Goal: Transaction & Acquisition: Purchase product/service

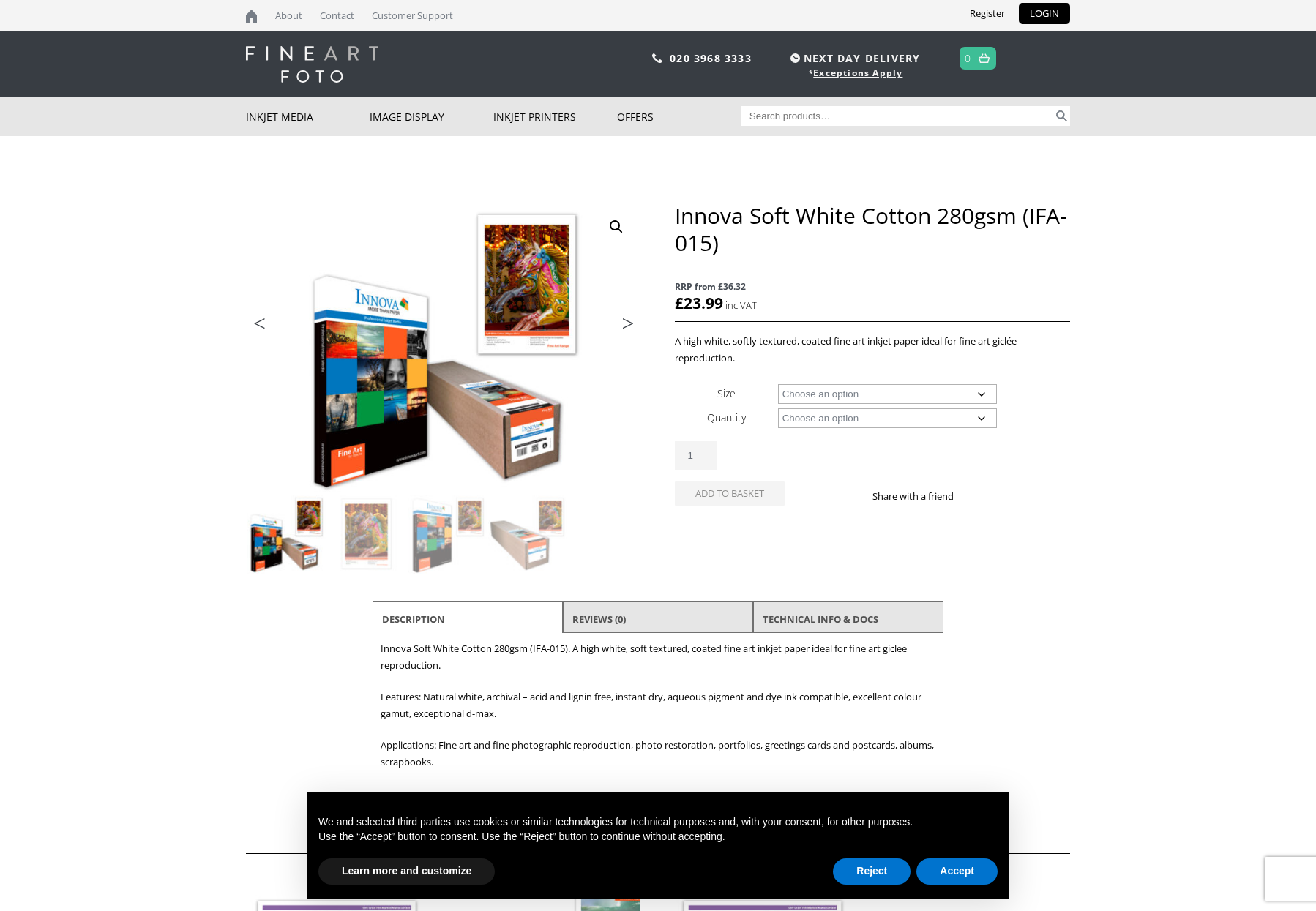
click at [778, 384] on select "Choose an option A4 Sheet A3 Sheet A3+ Sheet A2 Sheet 17" Wide Roll 24" Wide Ro…" at bounding box center [887, 394] width 219 height 20
select select "a3-sheet"
click at [778, 408] on select "Choose an option 25 Sheets" at bounding box center [887, 418] width 219 height 20
select select "25-sheets"
select select "a3-sheet"
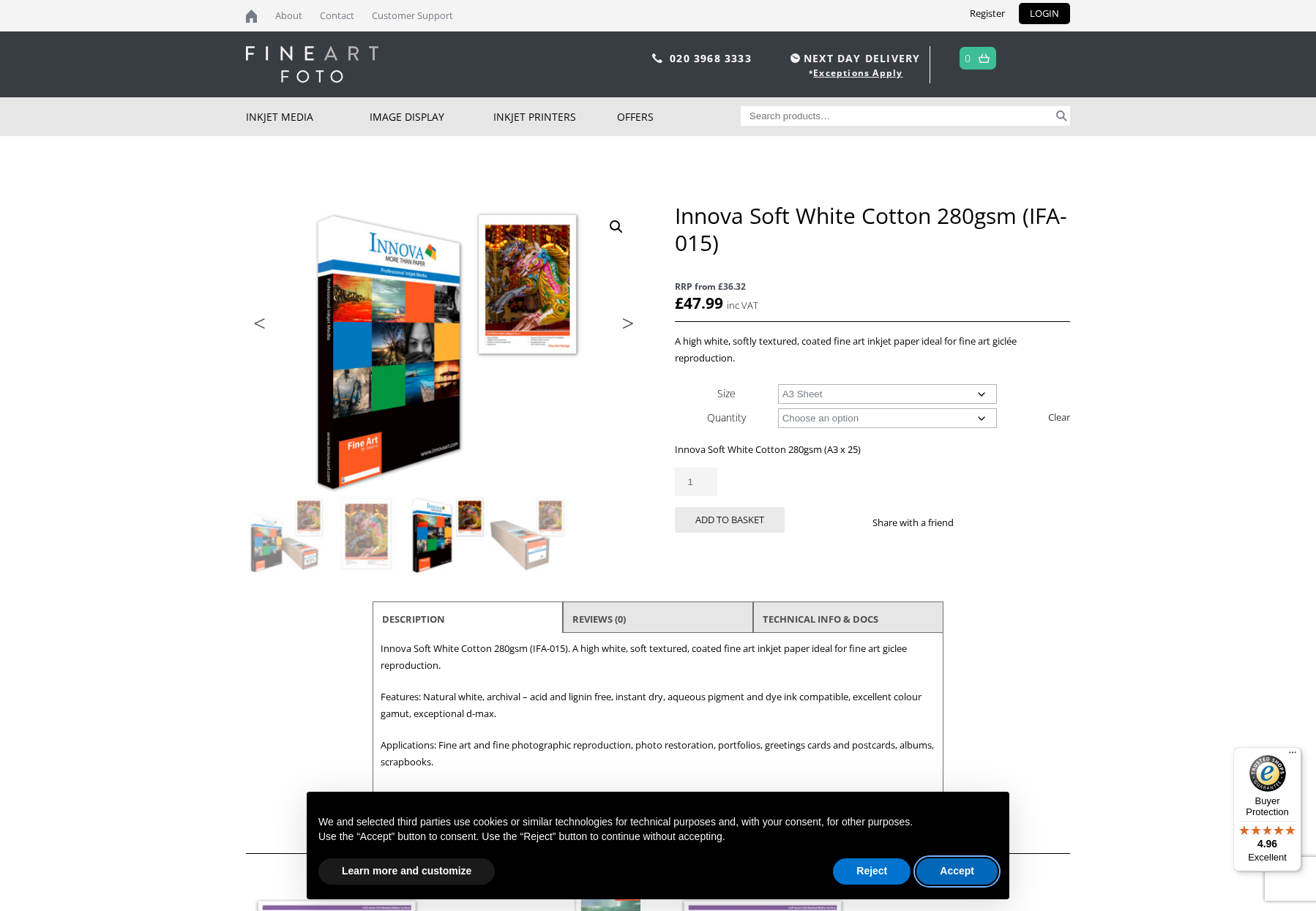
click at [960, 868] on button "Accept" at bounding box center [956, 871] width 81 height 27
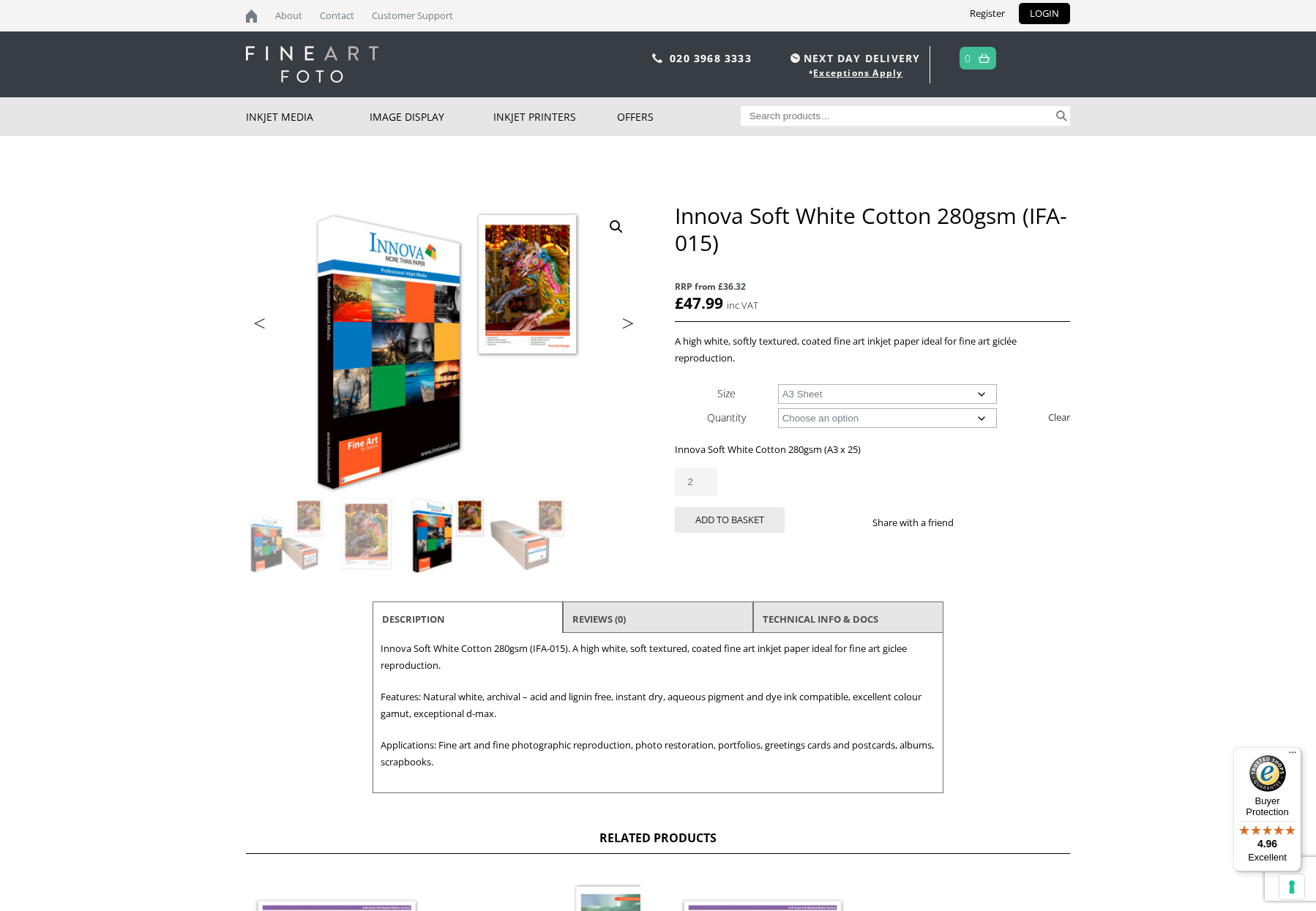
type input "2"
drag, startPoint x: 703, startPoint y: 477, endPoint x: 752, endPoint y: 484, distance: 49.5
click at [704, 477] on input "2" at bounding box center [696, 482] width 43 height 29
click at [731, 521] on button "Add to basket" at bounding box center [730, 520] width 110 height 26
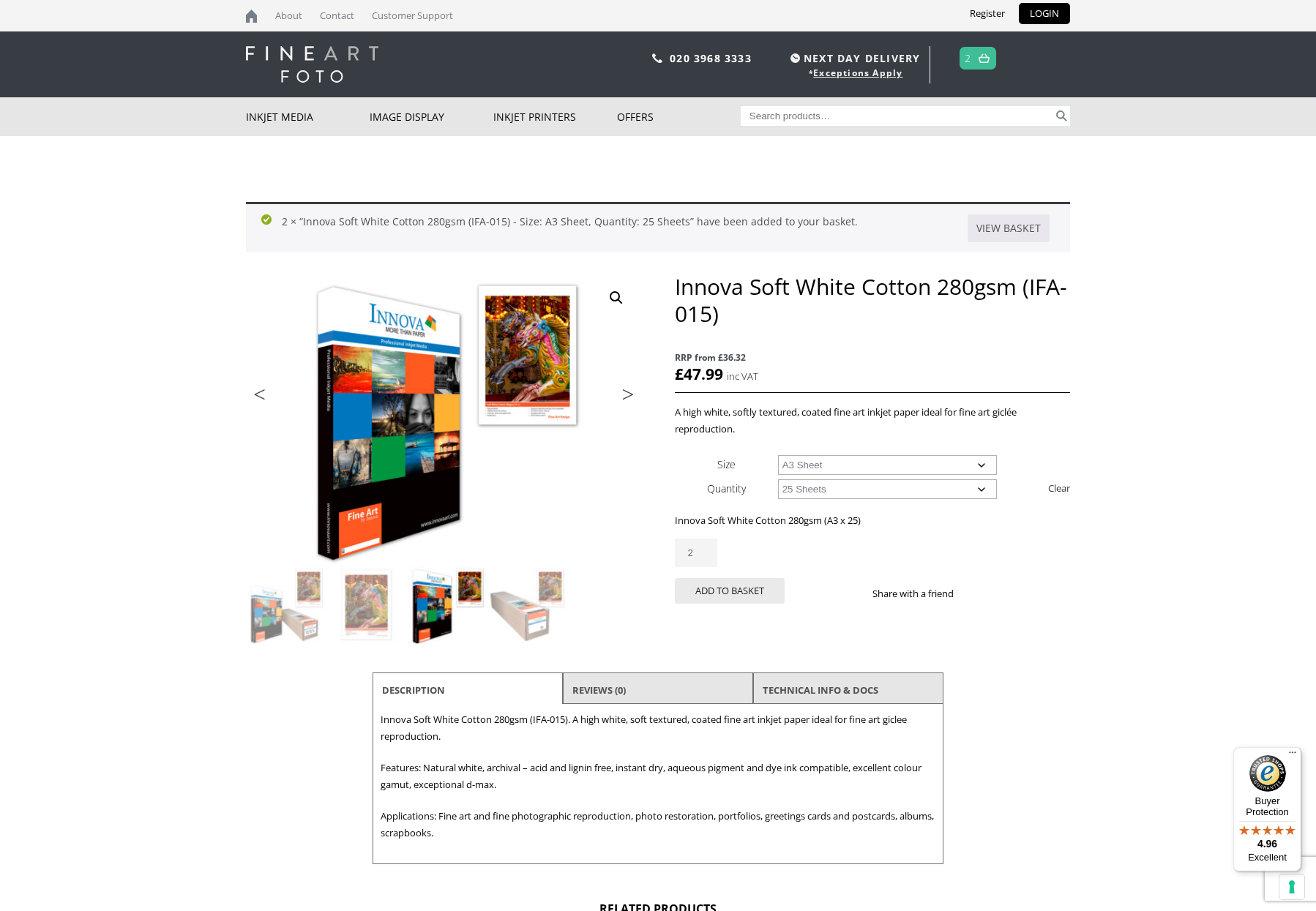
click at [974, 57] on span "2" at bounding box center [978, 58] width 37 height 22
click at [989, 62] on img at bounding box center [984, 58] width 11 height 10
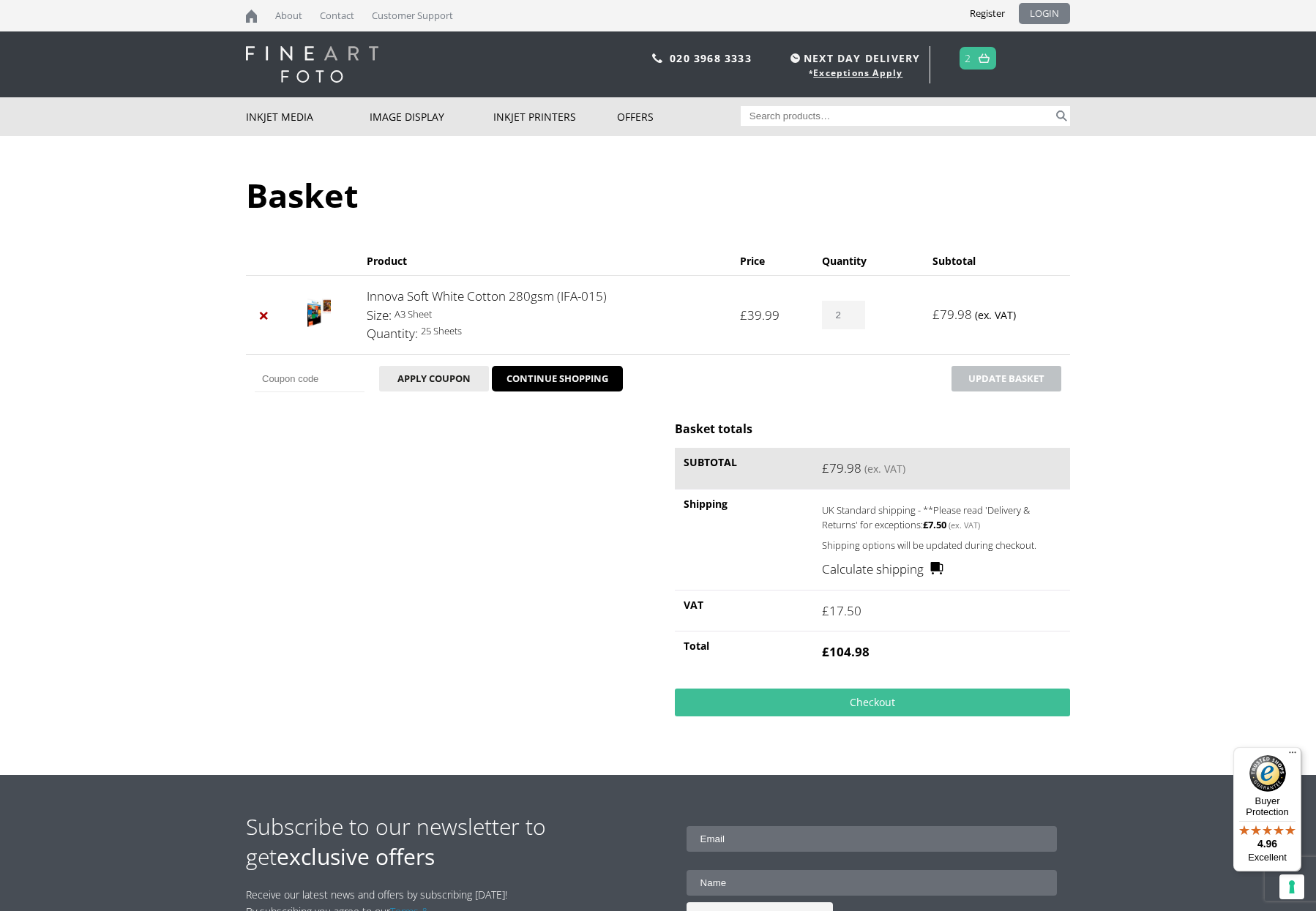
click at [1047, 11] on link "LOGIN" at bounding box center [1044, 14] width 51 height 21
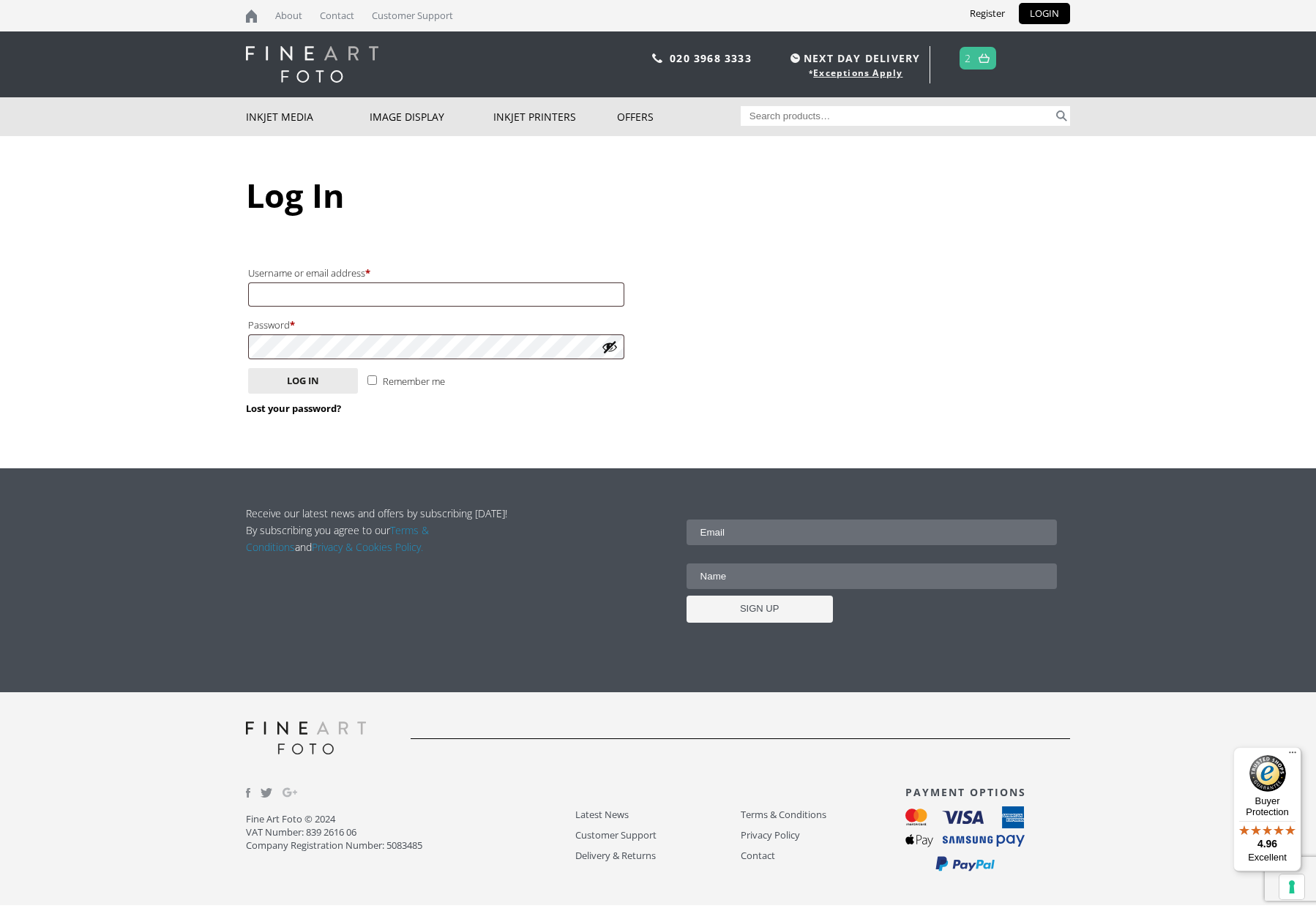
click at [616, 296] on span at bounding box center [616, 295] width 12 height 12
type input "[EMAIL_ADDRESS][DOMAIN_NAME]"
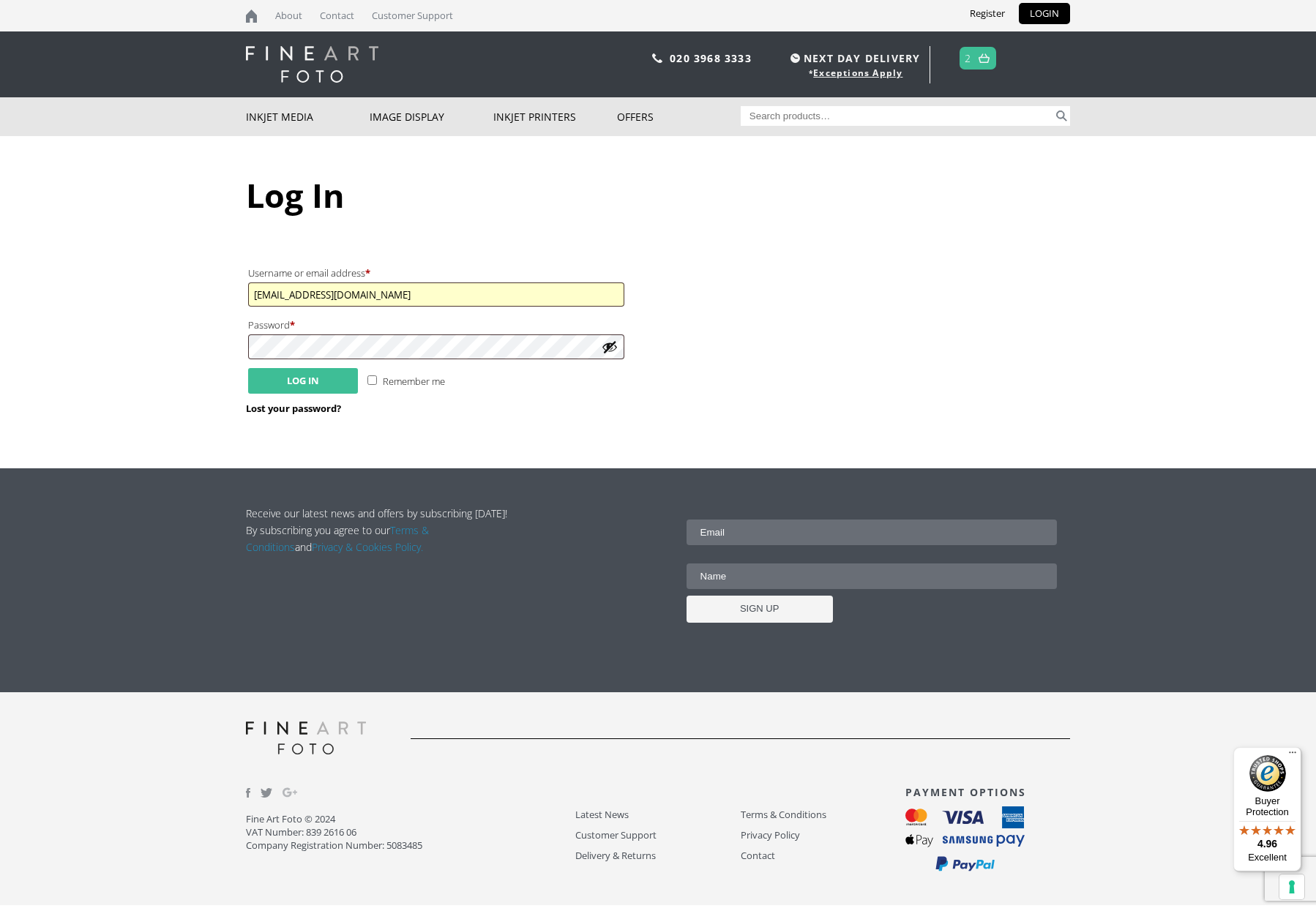
click at [306, 382] on button "Log in" at bounding box center [303, 381] width 110 height 26
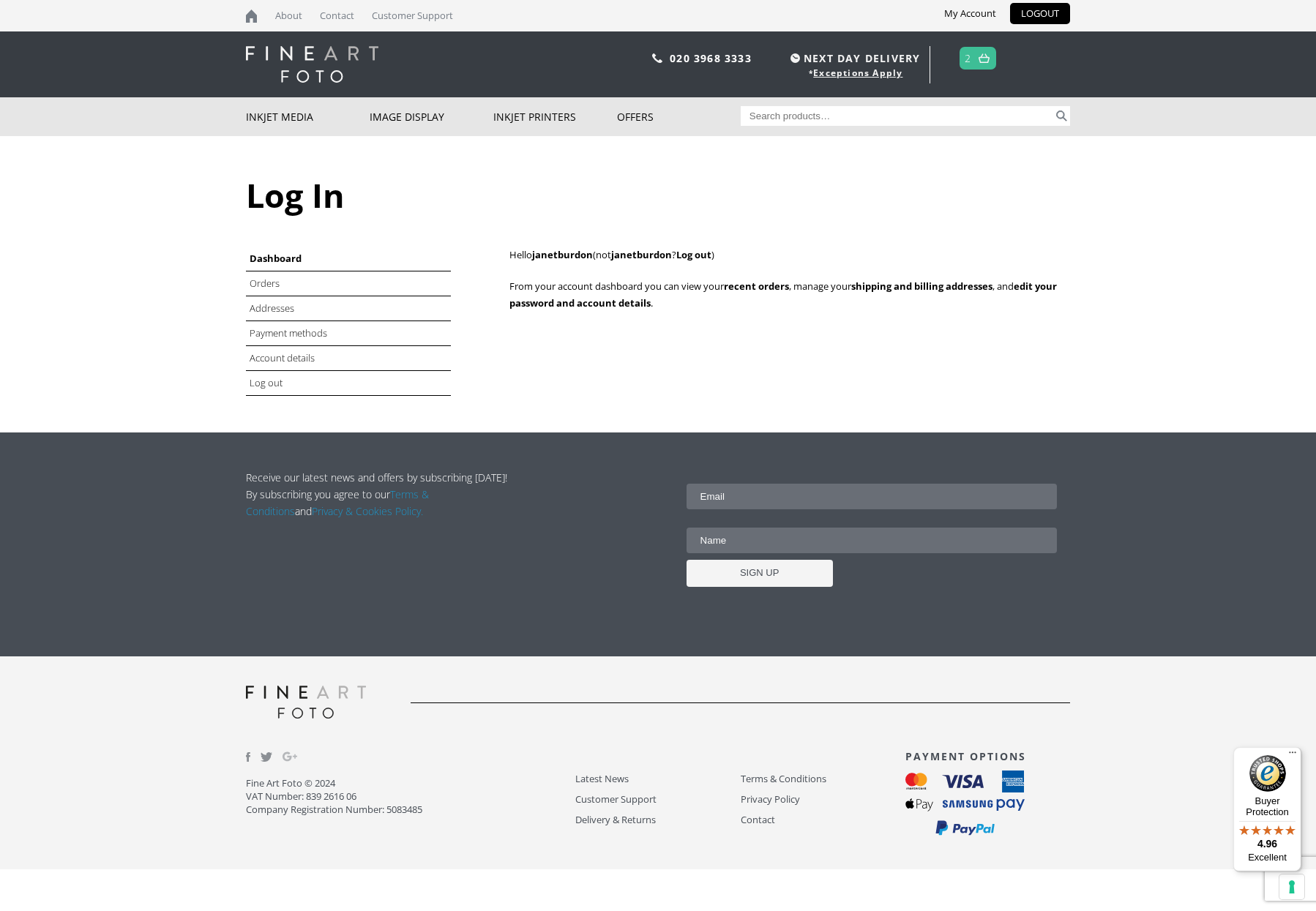
click at [978, 53] on link at bounding box center [983, 58] width 18 height 21
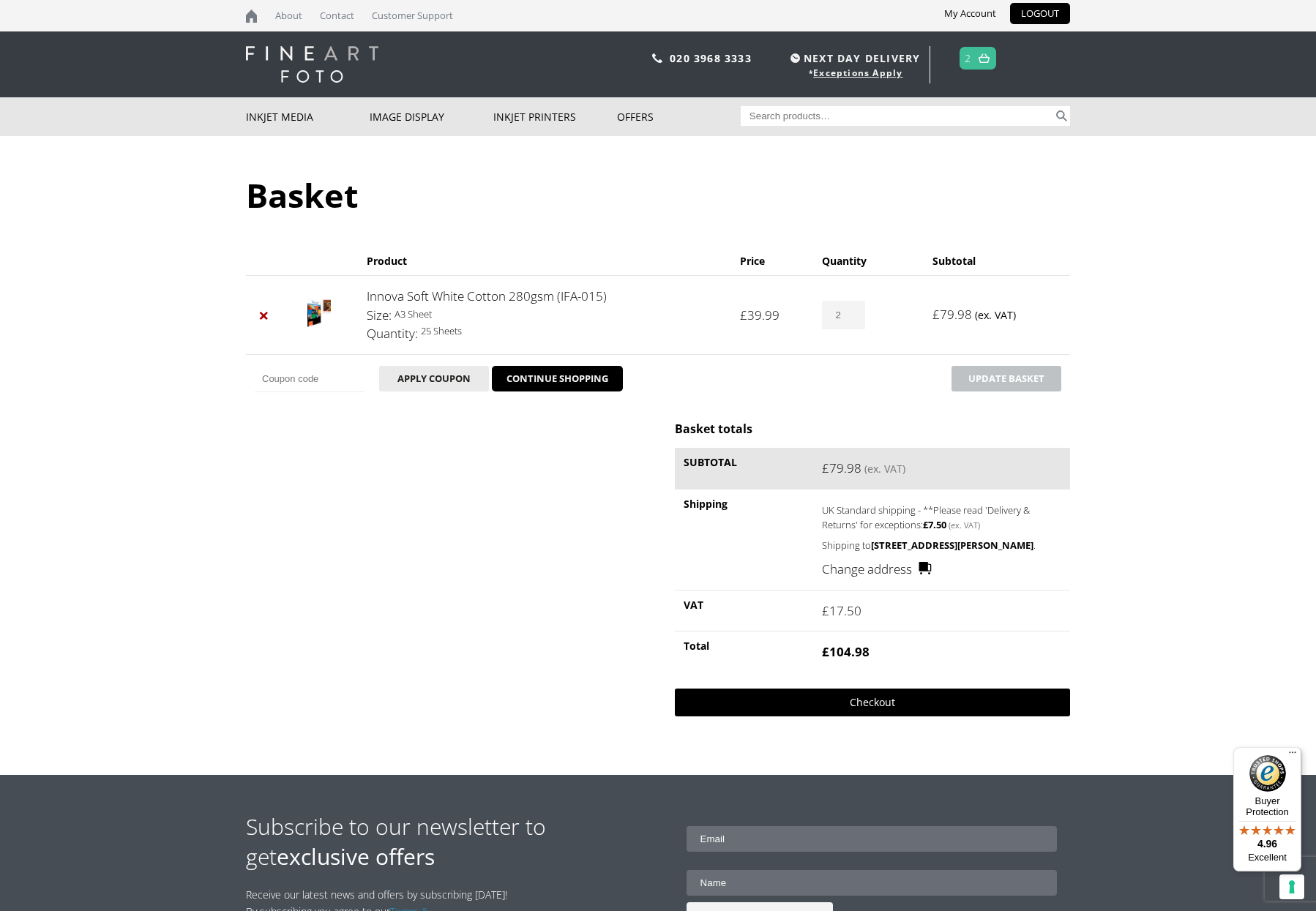
click at [878, 709] on link "Checkout" at bounding box center [873, 702] width 395 height 28
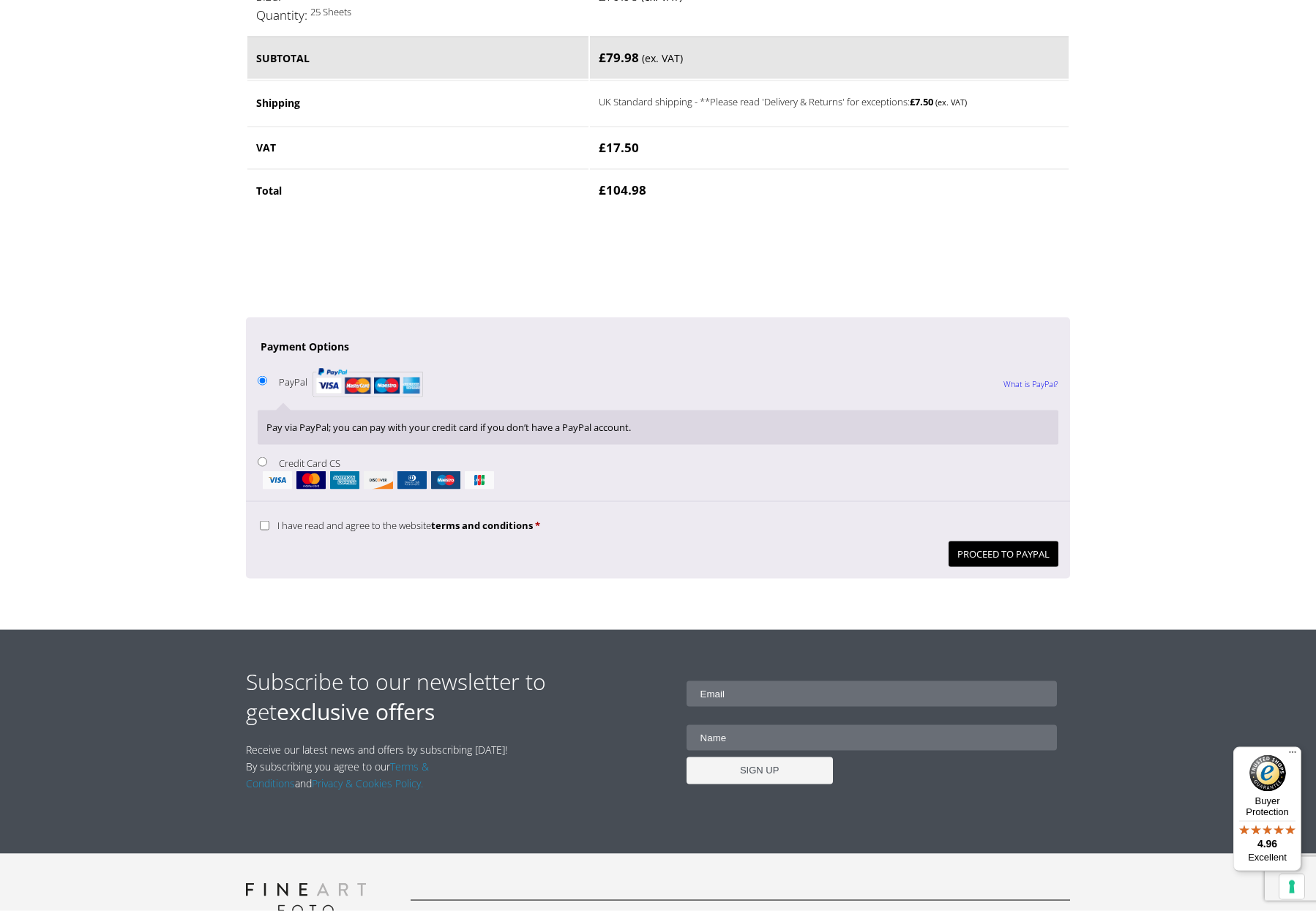
scroll to position [970, 0]
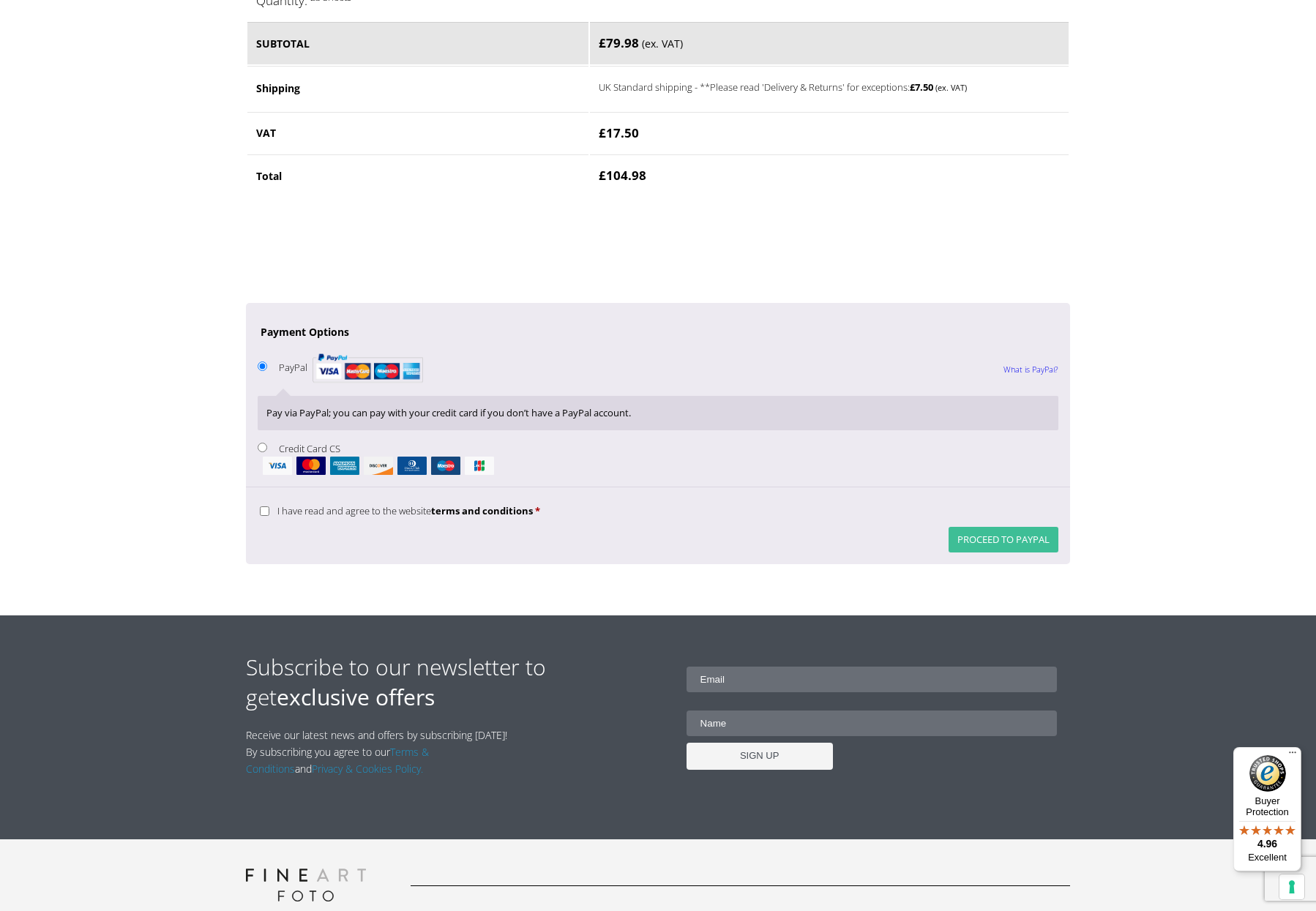
click at [995, 544] on button "Proceed to PayPal" at bounding box center [1003, 540] width 110 height 26
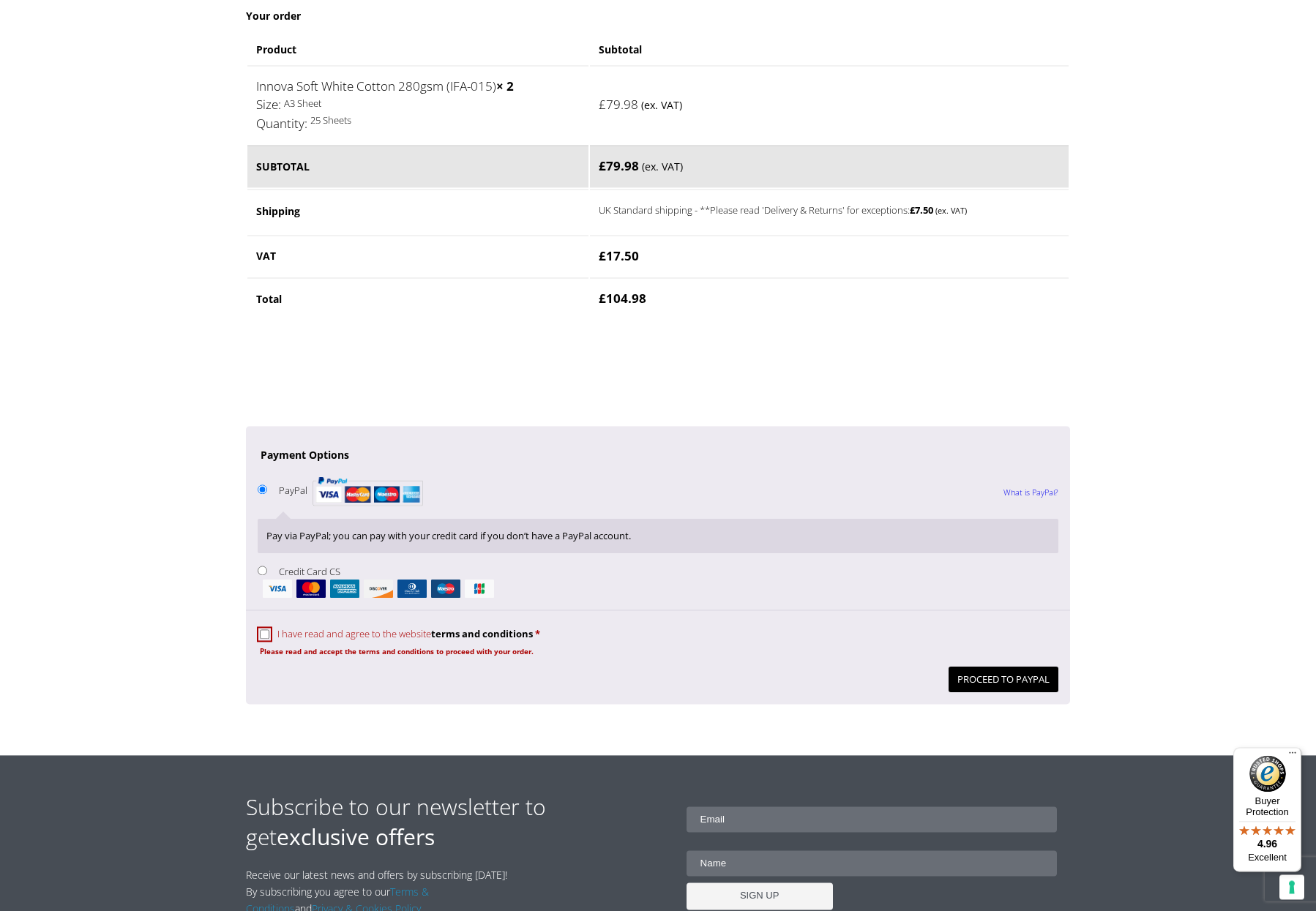
scroll to position [1052, 0]
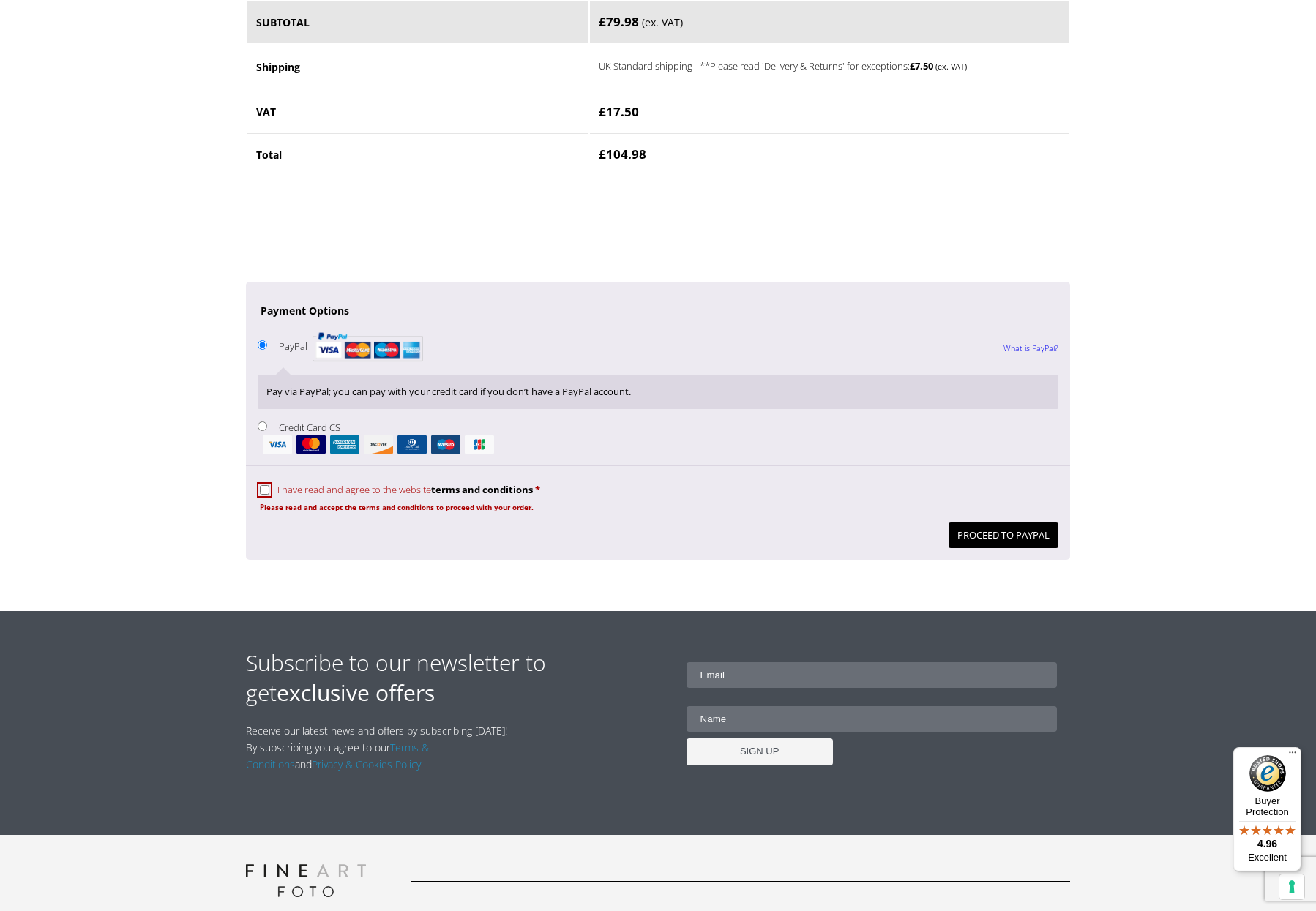
click at [263, 492] on input "I have read and agree to the website terms and conditions *" at bounding box center [264, 490] width 10 height 10
checkbox input "true"
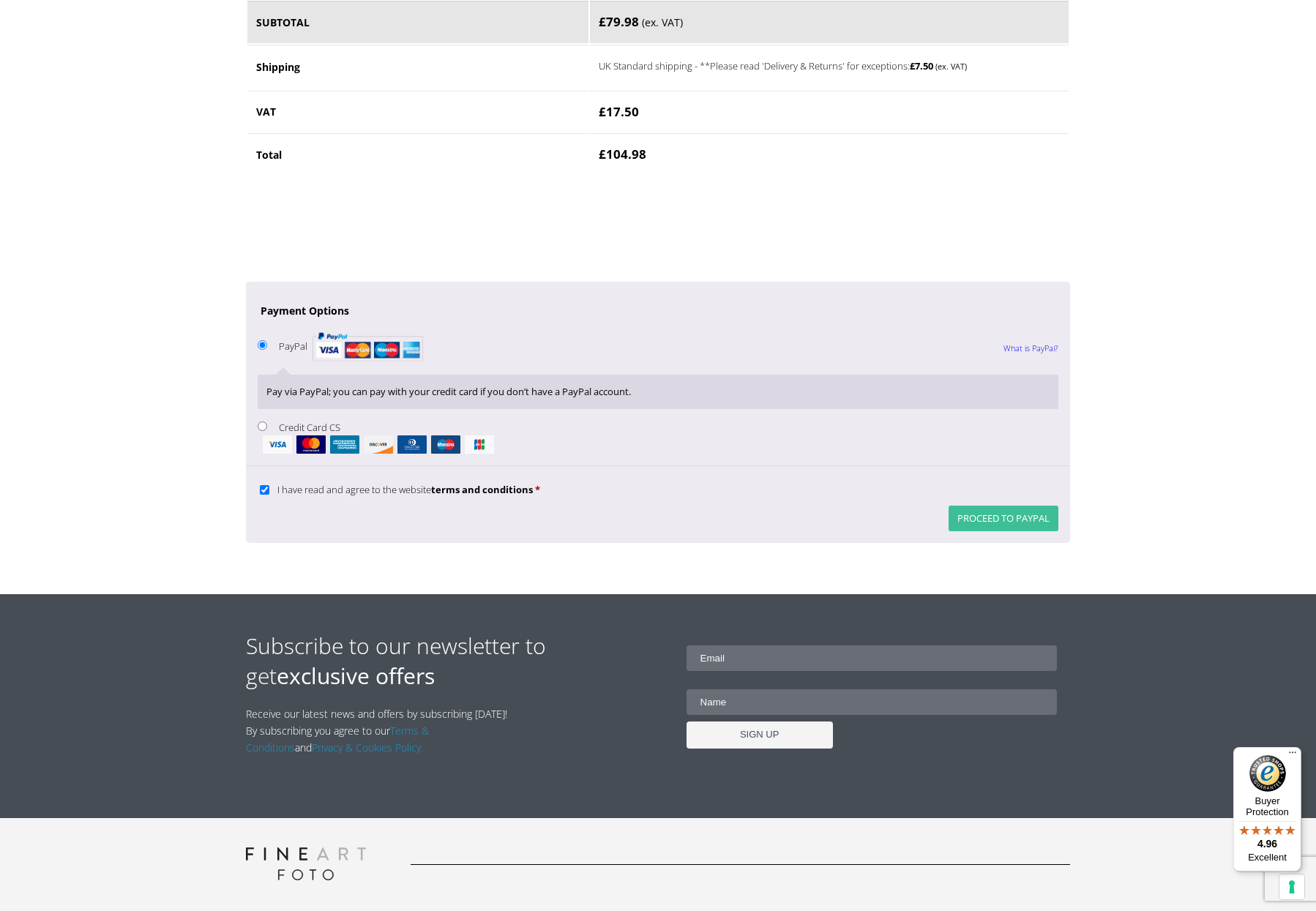
click at [1011, 522] on button "Proceed to PayPal" at bounding box center [1003, 518] width 110 height 26
